Goal: Information Seeking & Learning: Find specific fact

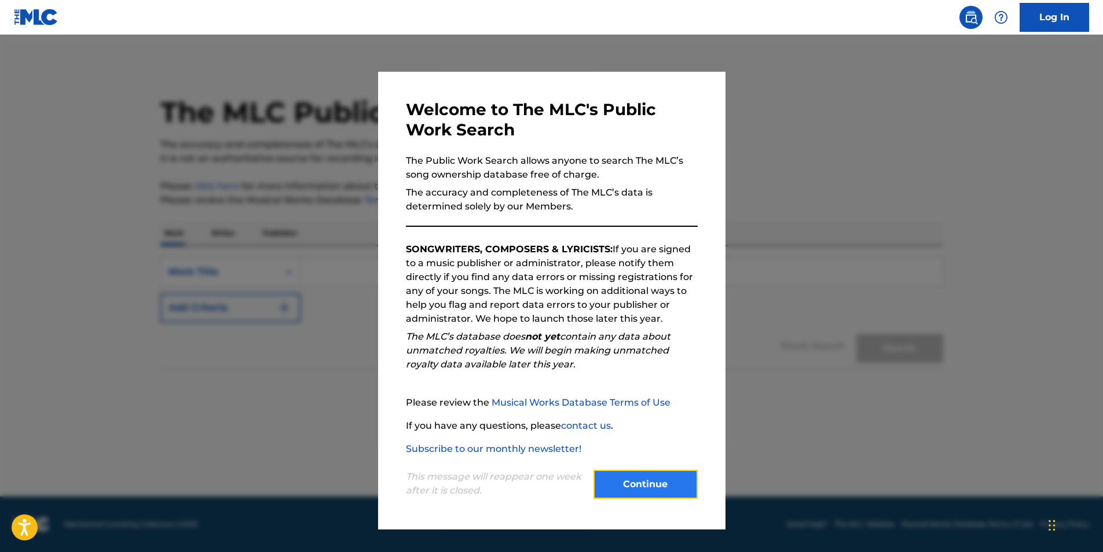
click at [629, 491] on button "Continue" at bounding box center [646, 484] width 104 height 29
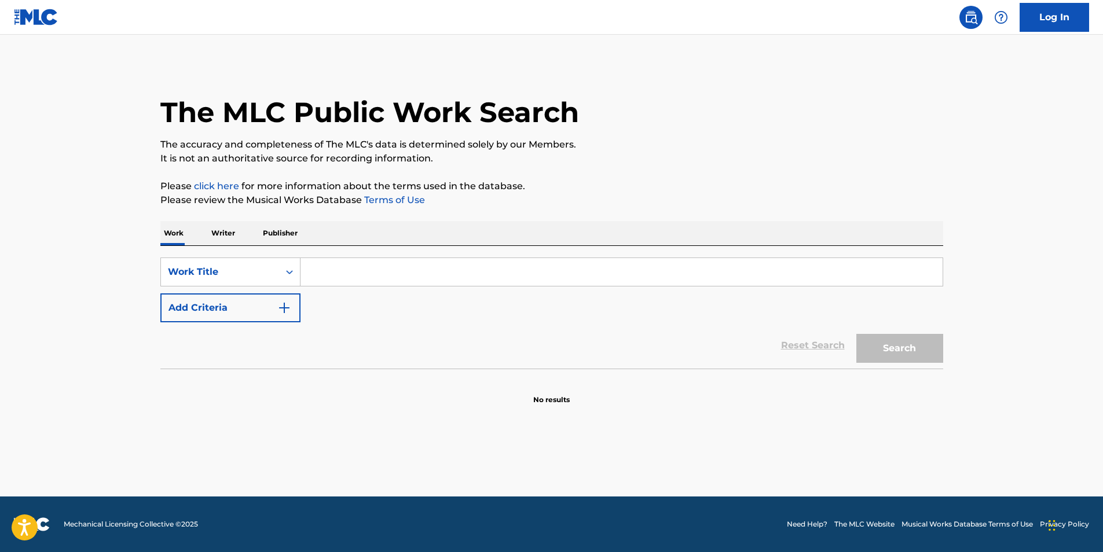
click at [357, 270] on input "Search Form" at bounding box center [622, 272] width 642 height 28
click at [330, 265] on input "Search Form" at bounding box center [622, 272] width 642 height 28
paste input "Blow Me (You Hardly Even Know Me)"
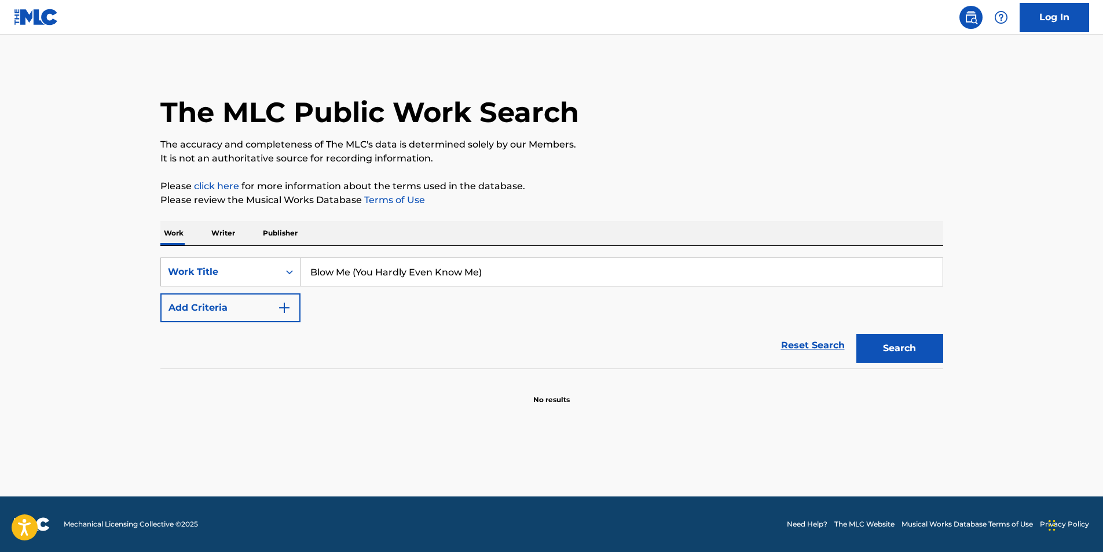
type input "Blow Me (You Hardly Even Know Me)"
click at [857, 334] on button "Search" at bounding box center [900, 348] width 87 height 29
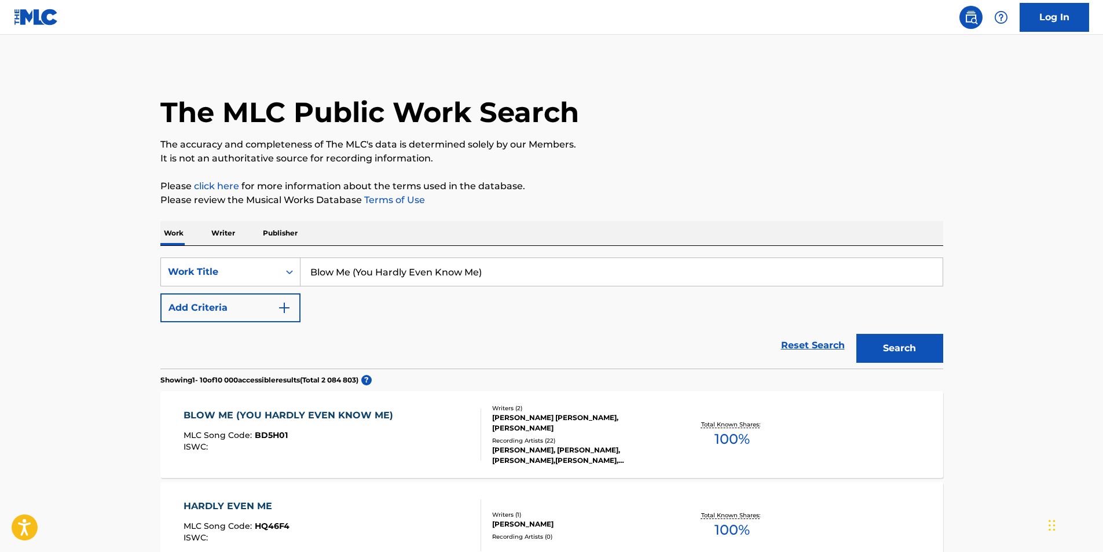
scroll to position [58, 0]
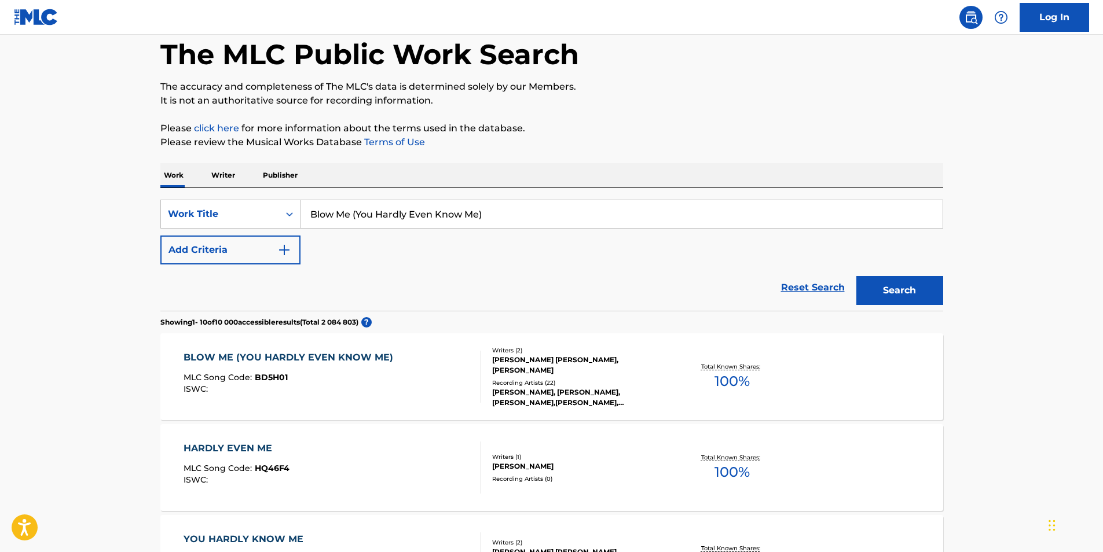
click at [330, 360] on div "BLOW ME (YOU HARDLY EVEN KNOW ME)" at bounding box center [291, 358] width 215 height 14
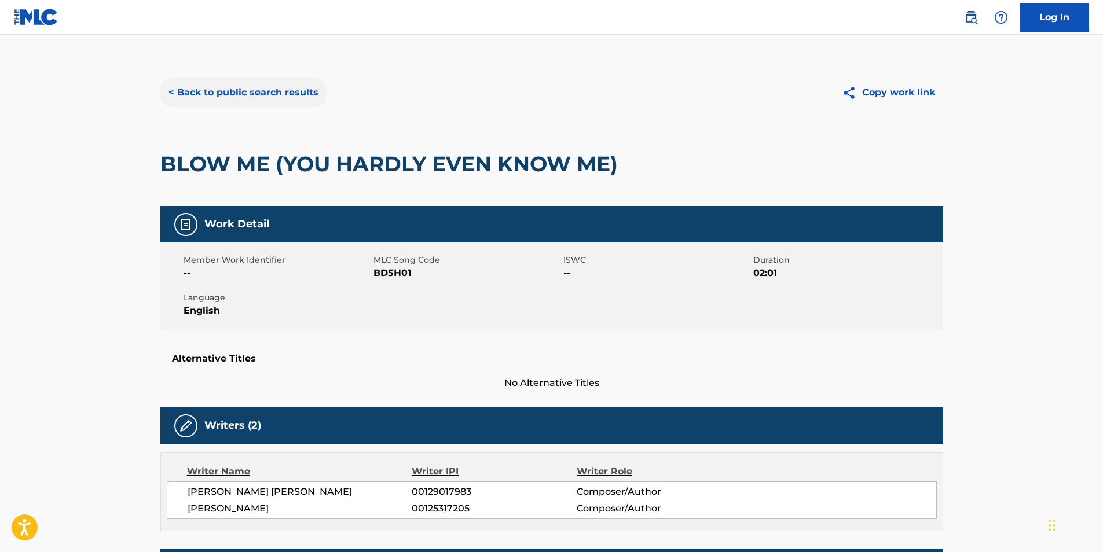
click at [259, 93] on button "< Back to public search results" at bounding box center [243, 92] width 166 height 29
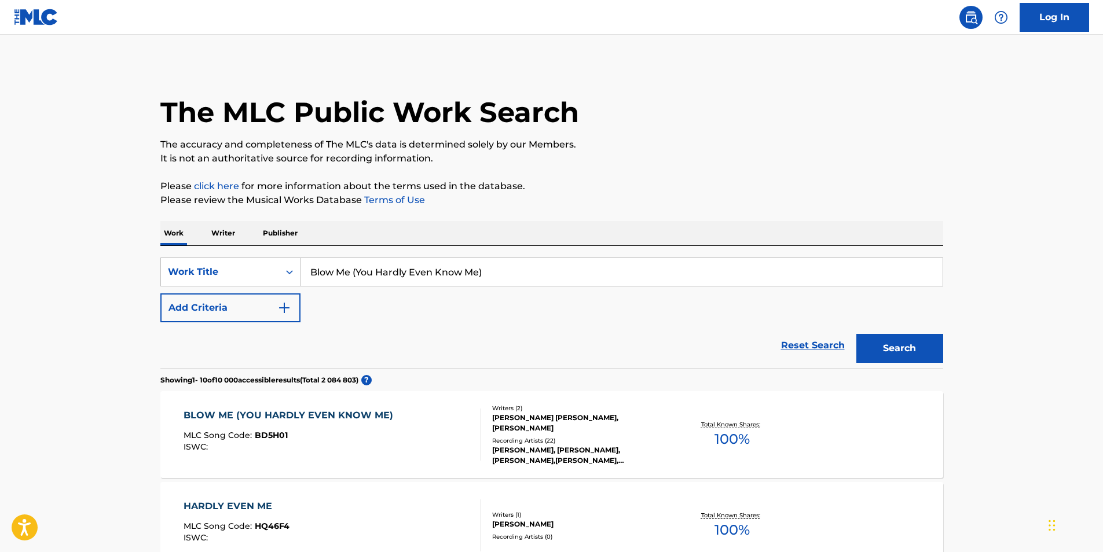
scroll to position [58, 0]
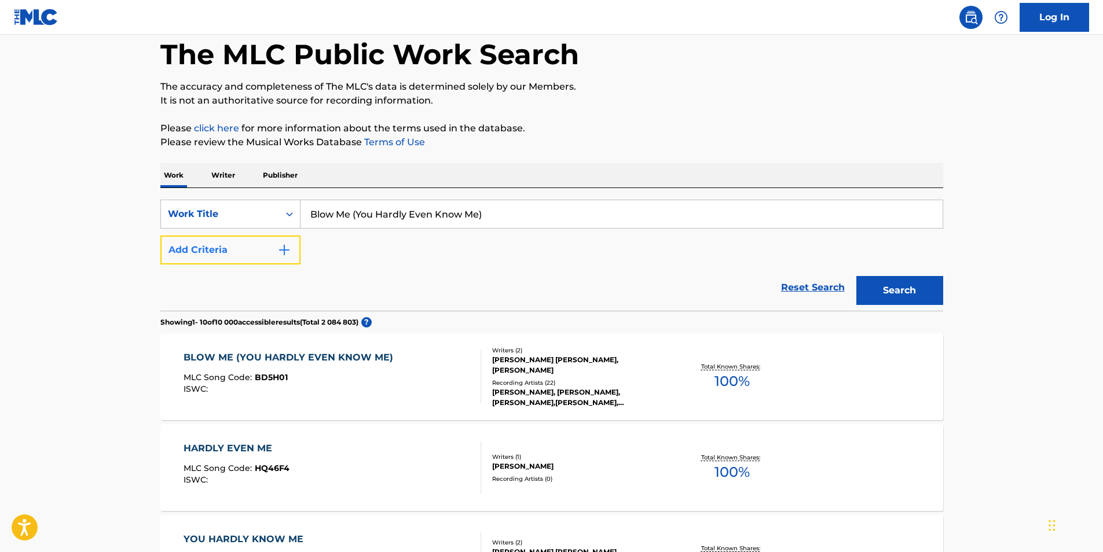
click at [215, 254] on button "Add Criteria" at bounding box center [230, 250] width 140 height 29
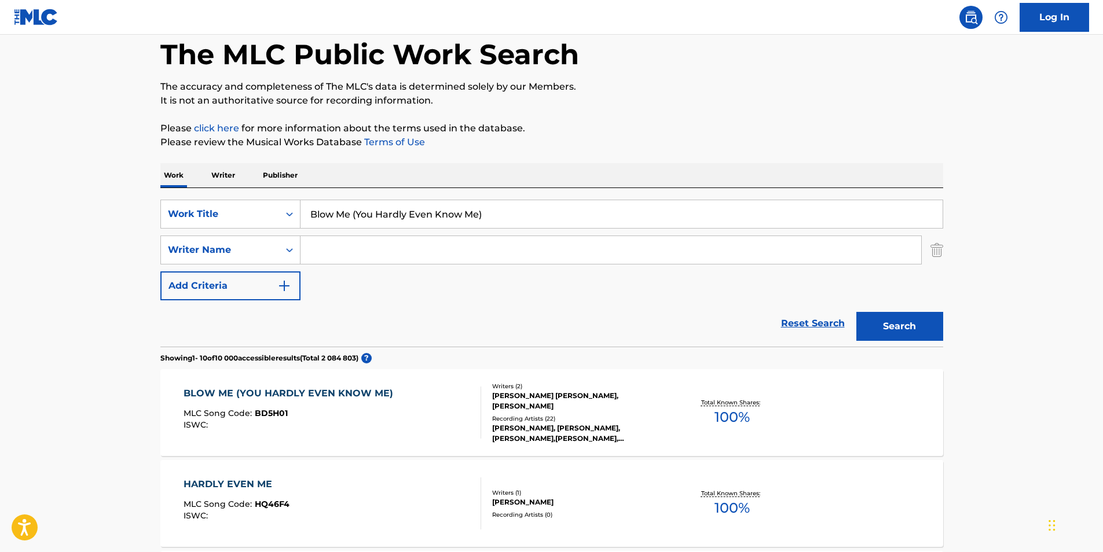
click at [357, 254] on input "Search Form" at bounding box center [611, 250] width 621 height 28
type input "[PERSON_NAME]"
click at [857, 312] on button "Search" at bounding box center [900, 326] width 87 height 29
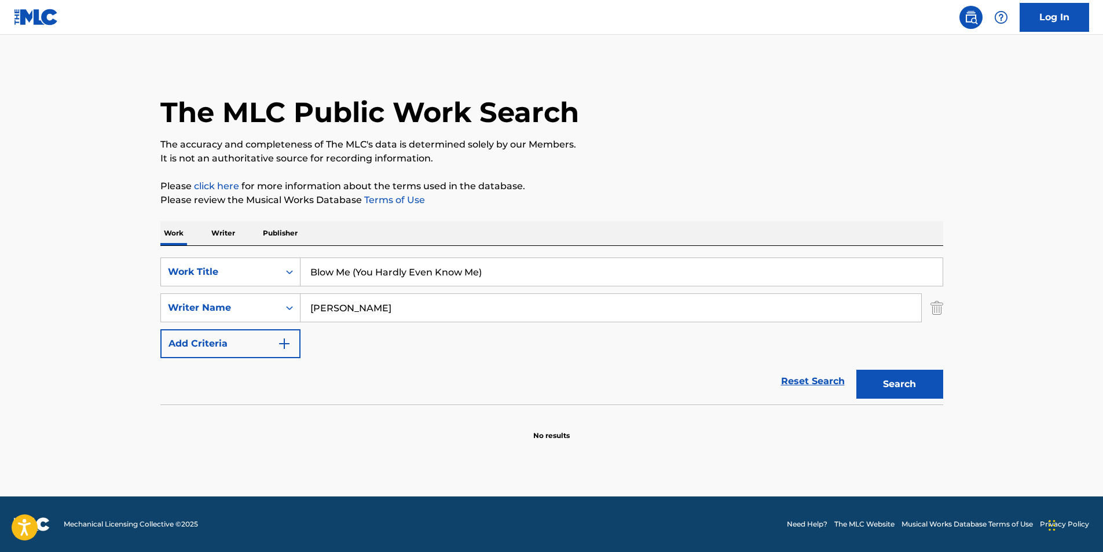
drag, startPoint x: 512, startPoint y: 274, endPoint x: 286, endPoint y: 255, distance: 227.2
click at [286, 255] on div "SearchWithCriteria404d92a9-6981-4482-92f8-8b8efa328bdd Work Title Blow Me (You …" at bounding box center [551, 325] width 783 height 159
